Goal: Check status: Check status

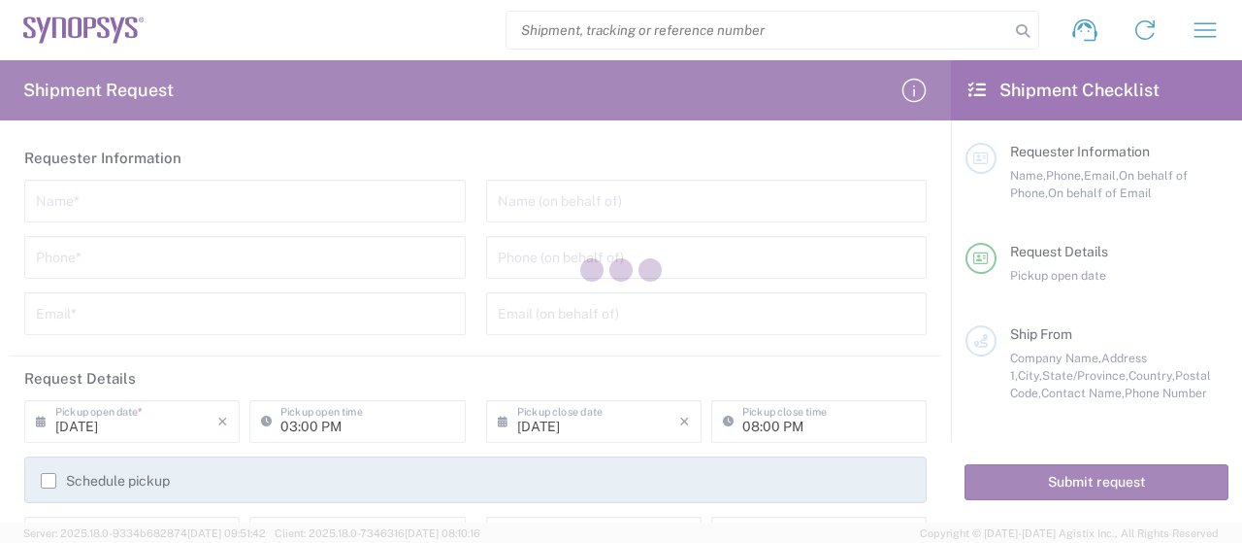
click at [722, 30] on div at bounding box center [621, 271] width 1242 height 543
type input "[GEOGRAPHIC_DATA]"
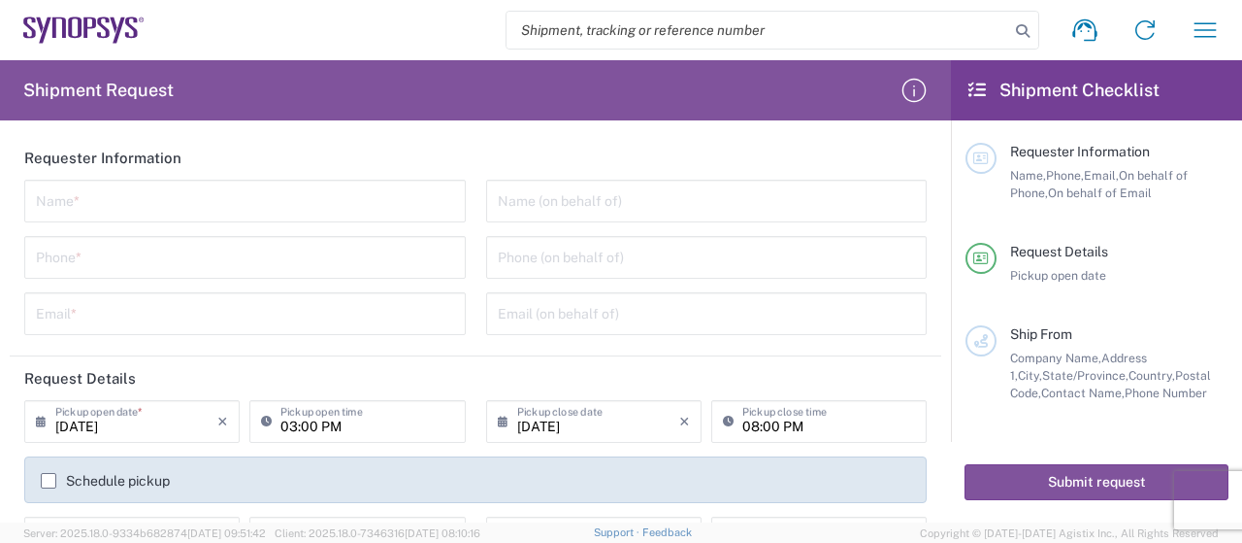
click at [675, 31] on input "search" at bounding box center [758, 30] width 503 height 37
paste input "392640738837"
type input "392640738837"
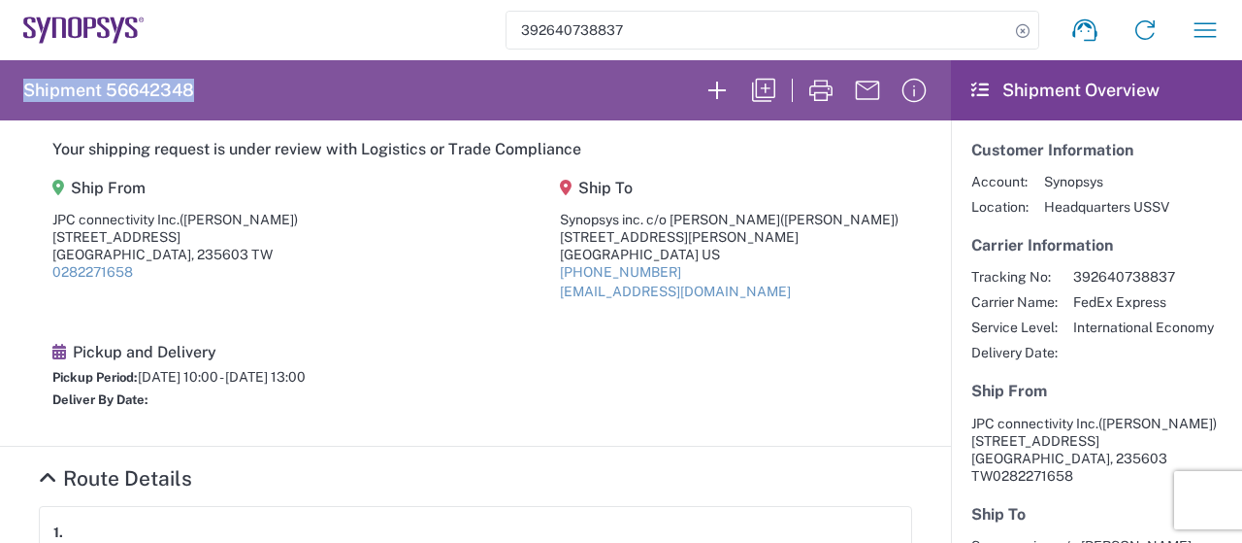
drag, startPoint x: 202, startPoint y: 84, endPoint x: 58, endPoint y: 115, distance: 147.0
click at [22, 96] on agx-form-header "Shipment 56642348" at bounding box center [475, 90] width 951 height 60
copy h2 "Shipment 56642348"
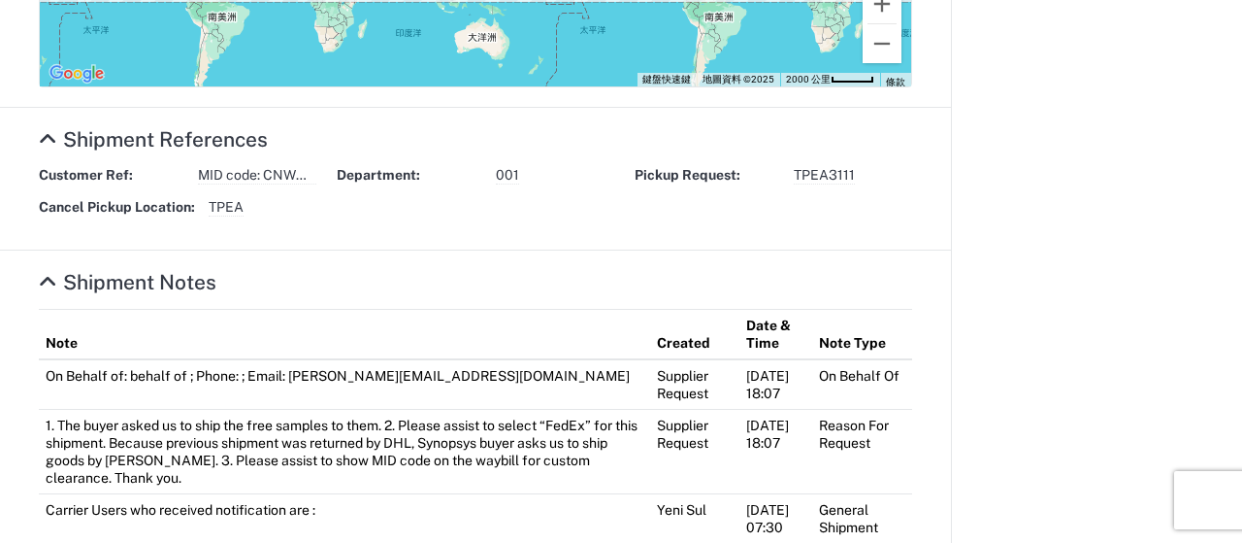
scroll to position [1595, 0]
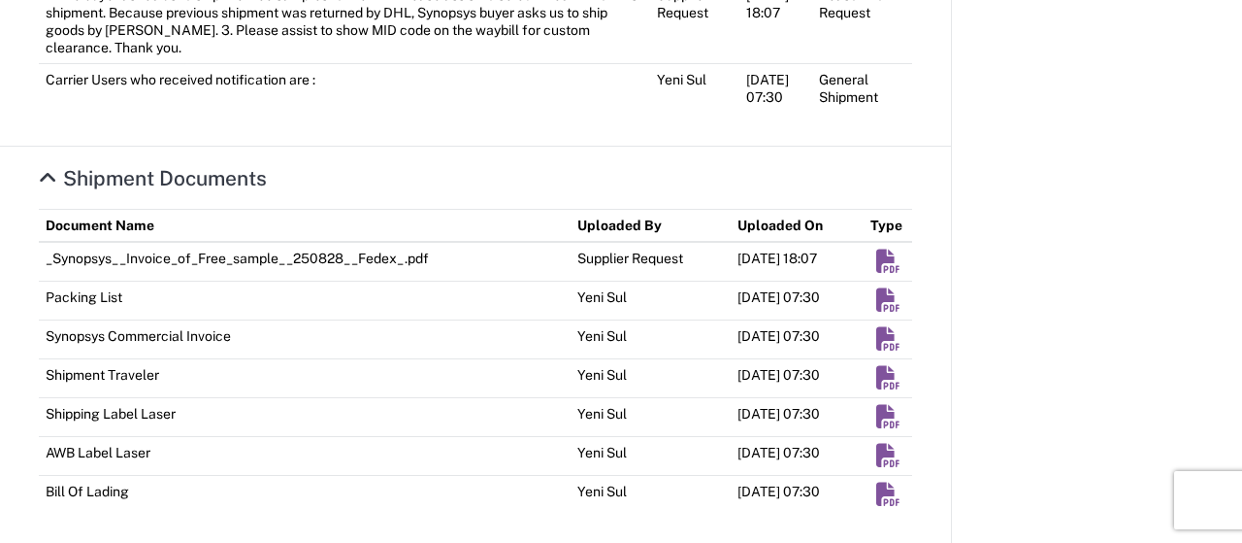
click at [875, 358] on td "Shipment Documents" at bounding box center [888, 377] width 49 height 39
click at [876, 366] on em "Shipment Documents" at bounding box center [888, 378] width 24 height 24
click at [876, 482] on em "Shipment Documents" at bounding box center [888, 494] width 24 height 24
